Goal: Task Accomplishment & Management: Use online tool/utility

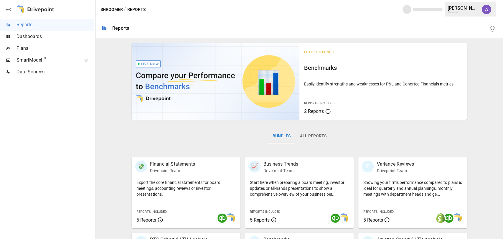
click at [23, 46] on span "Plans" at bounding box center [56, 48] width 78 height 7
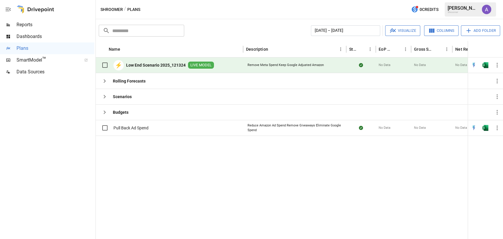
click at [175, 62] on b "Low End Scenario 2025_121324" at bounding box center [156, 65] width 60 height 6
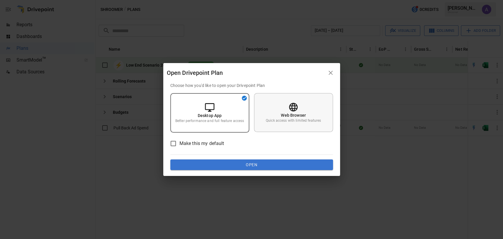
click at [295, 102] on div "Web Browser Quick access with limited features" at bounding box center [293, 112] width 79 height 39
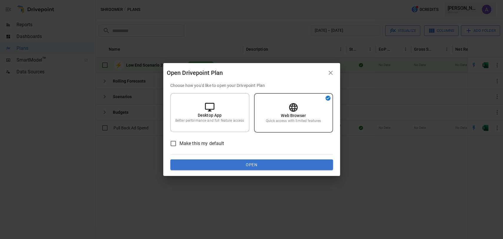
click at [234, 163] on button "Open" at bounding box center [251, 164] width 163 height 11
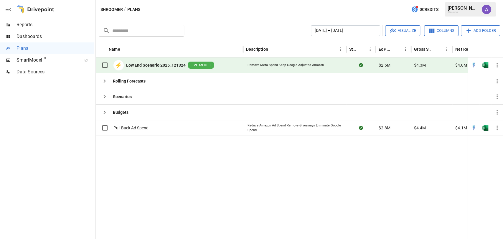
click at [163, 64] on b "Low End Scenario 2025_121324" at bounding box center [156, 65] width 60 height 6
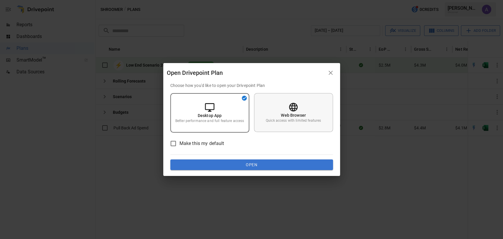
click at [319, 114] on div "Web Browser Quick access with limited features" at bounding box center [293, 112] width 79 height 39
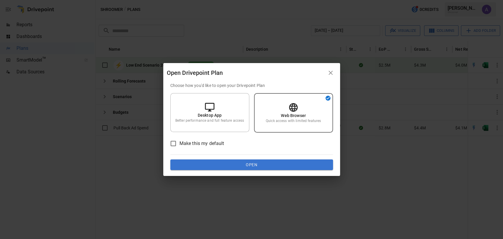
click at [267, 165] on button "Open" at bounding box center [251, 164] width 163 height 11
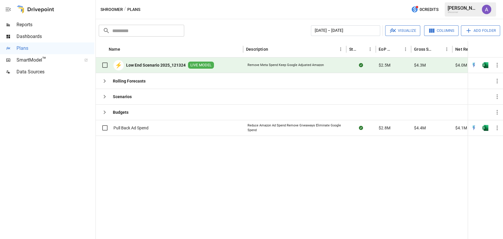
click at [476, 10] on div "[PERSON_NAME]" at bounding box center [463, 8] width 31 height 6
click at [488, 10] on img "Alicia Thrasher" at bounding box center [486, 9] width 9 height 9
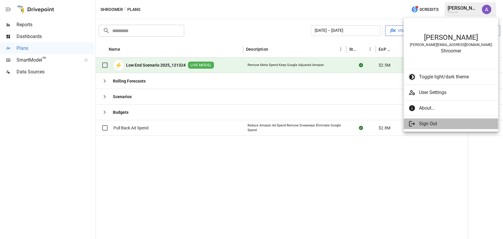
click at [430, 123] on span "Sign Out" at bounding box center [456, 123] width 74 height 7
